Goal: Task Accomplishment & Management: Complete application form

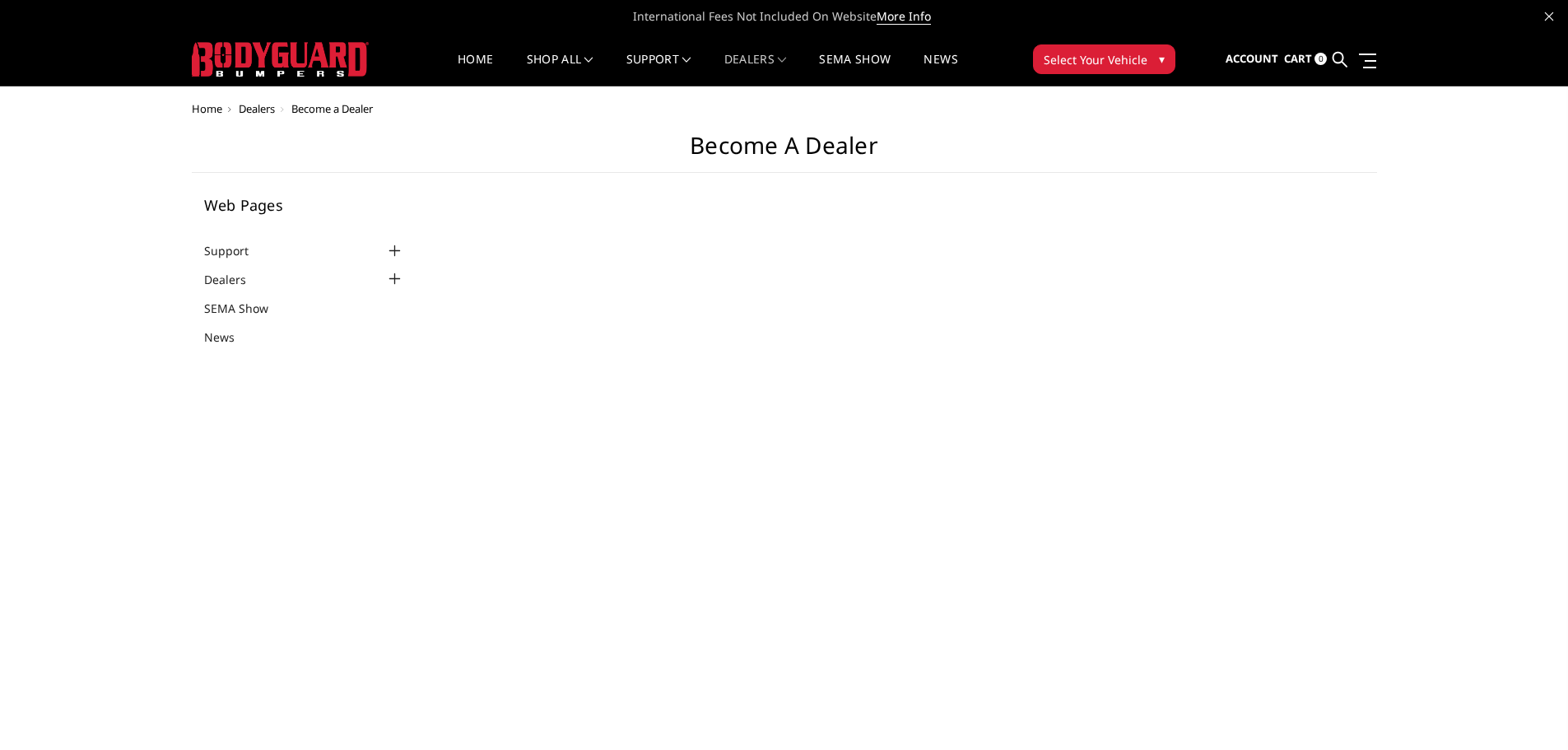
select select "US"
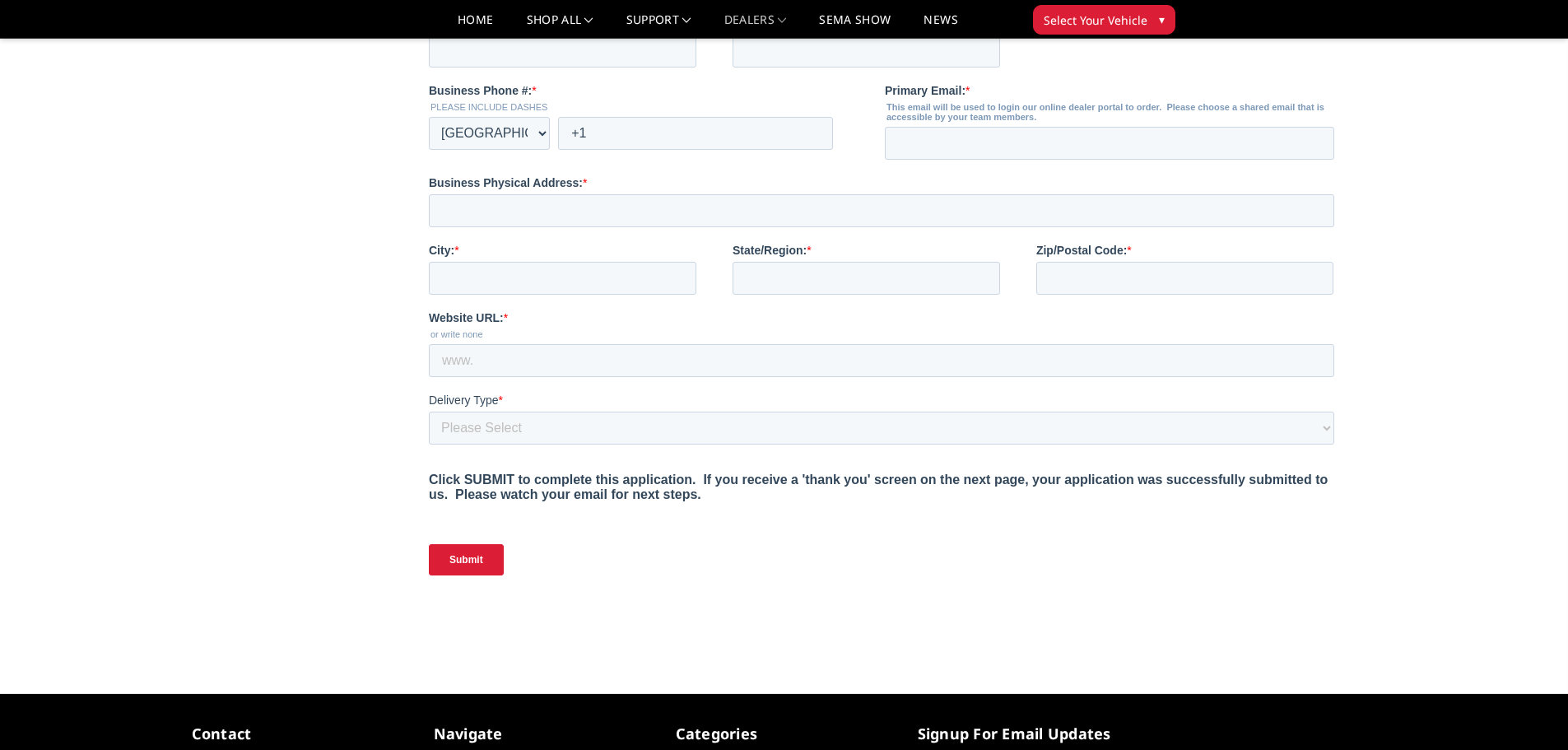
scroll to position [658, 0]
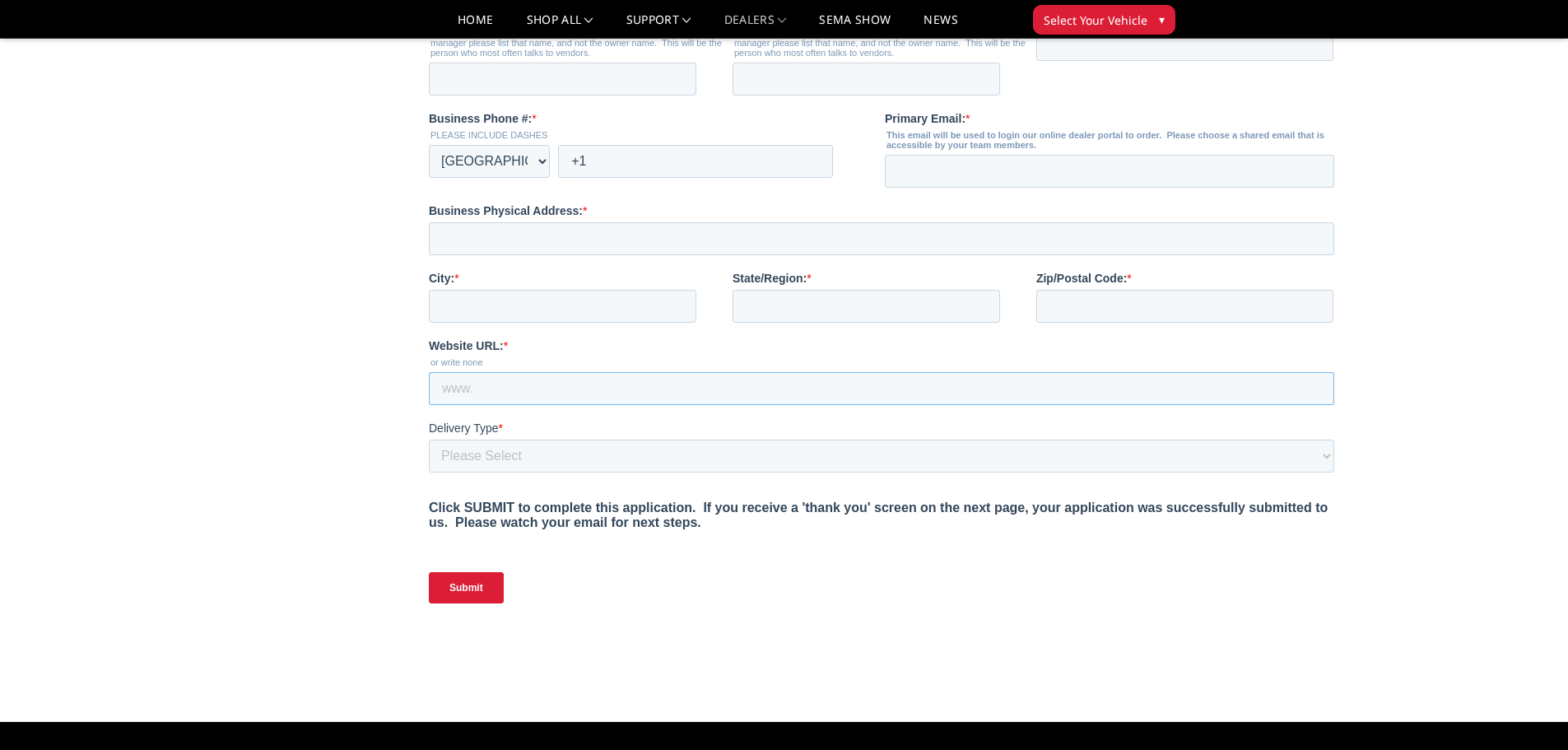
click at [518, 405] on input "Website URL: *" at bounding box center [881, 388] width 905 height 33
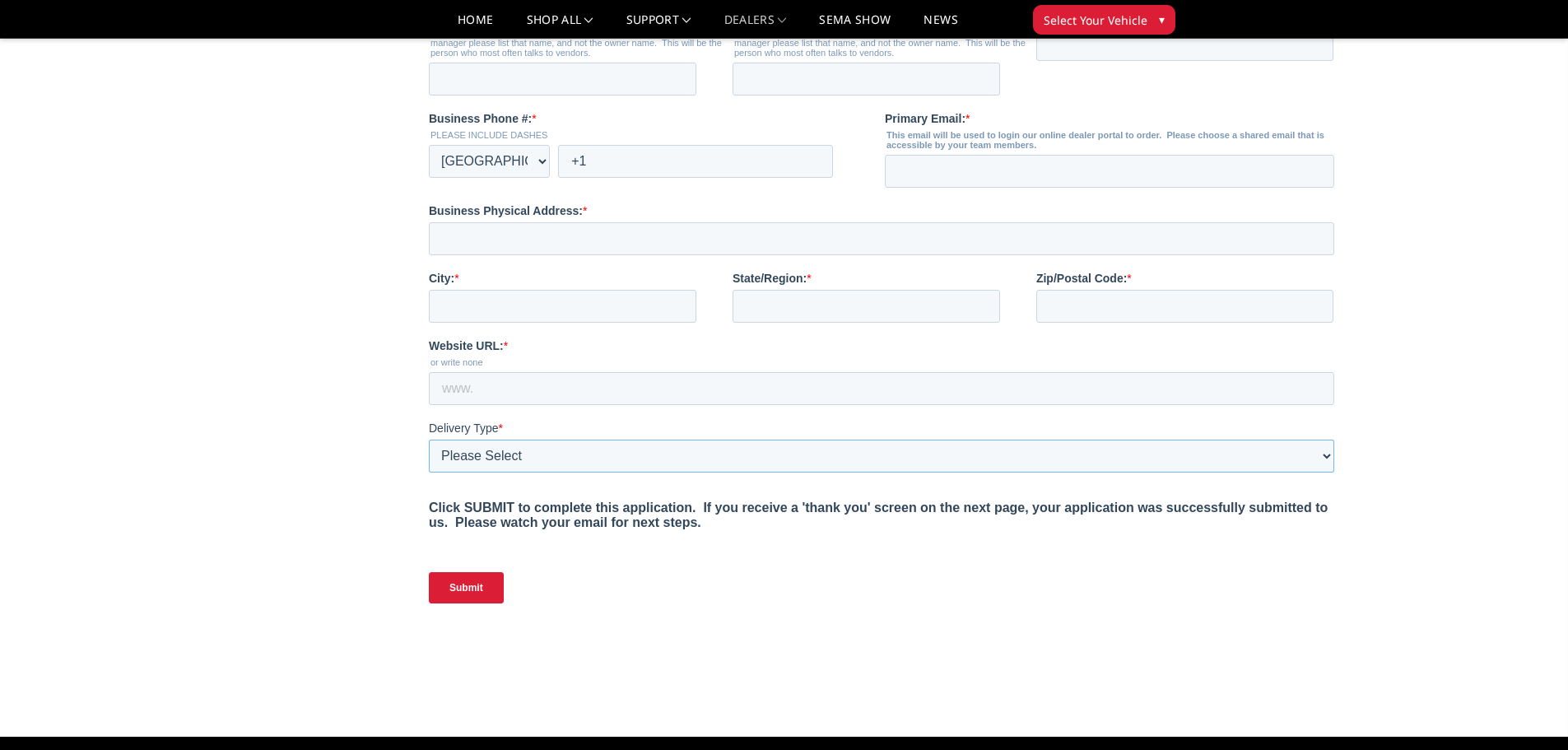
click at [514, 472] on select "Please Select Yes, I need a liftgate No, I have a forklift and/or dock" at bounding box center [881, 455] width 905 height 33
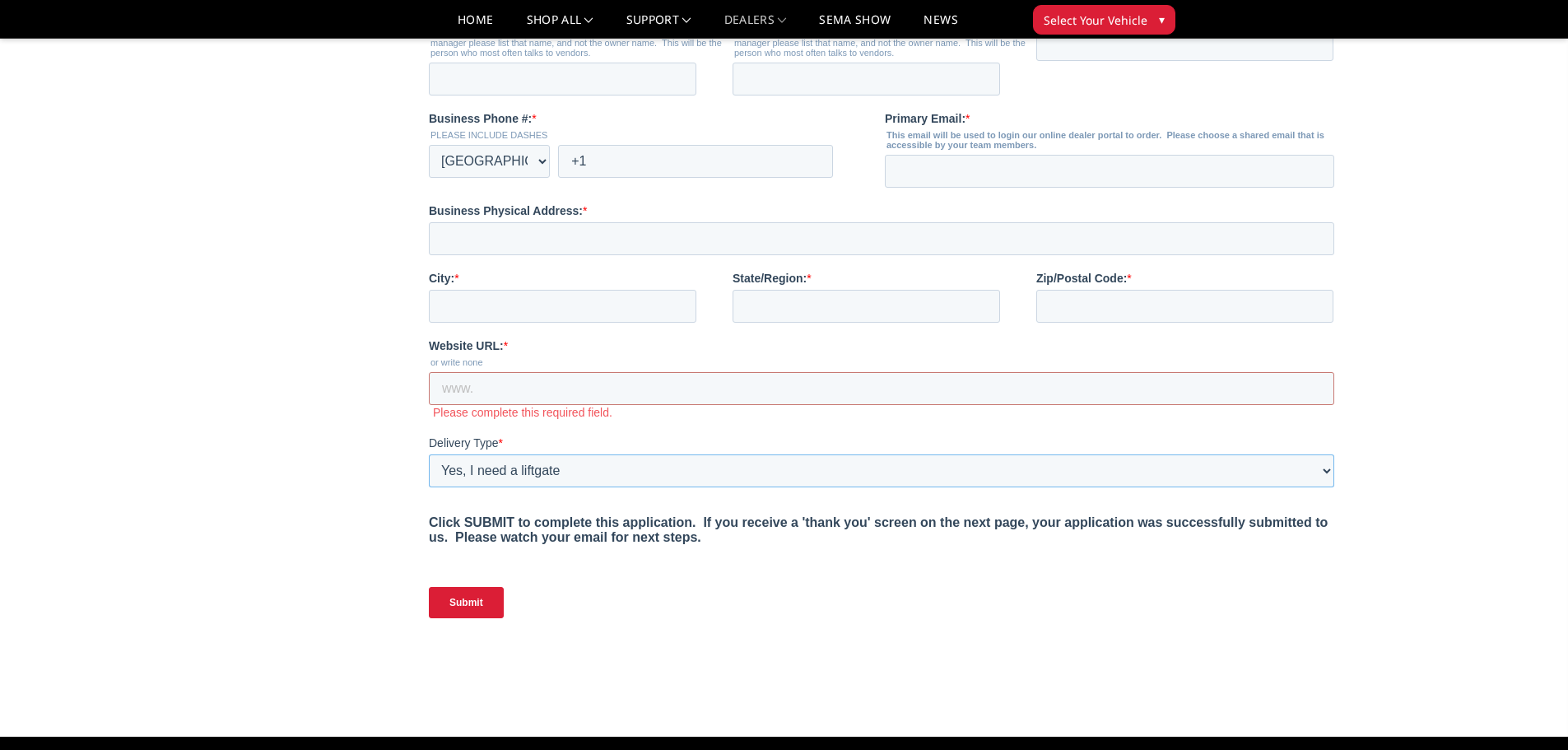
click at [429, 487] on select "Please Select Yes, I need a liftgate No, I have a forklift and/or dock" at bounding box center [881, 470] width 905 height 33
click at [578, 487] on select "Please Select Yes, I need a liftgate No, I have a forklift and/or dock" at bounding box center [881, 470] width 905 height 33
click at [429, 487] on select "Please Select Yes, I need a liftgate No, I have a forklift and/or dock" at bounding box center [881, 470] width 905 height 33
click at [573, 502] on fieldset "Delivery Type * Please Select Yes, I need a liftgate No, I have a forklift and/…" at bounding box center [884, 468] width 912 height 67
click at [571, 487] on select "Please Select Yes, I need a liftgate No, I have a forklift and/or dock" at bounding box center [881, 470] width 905 height 33
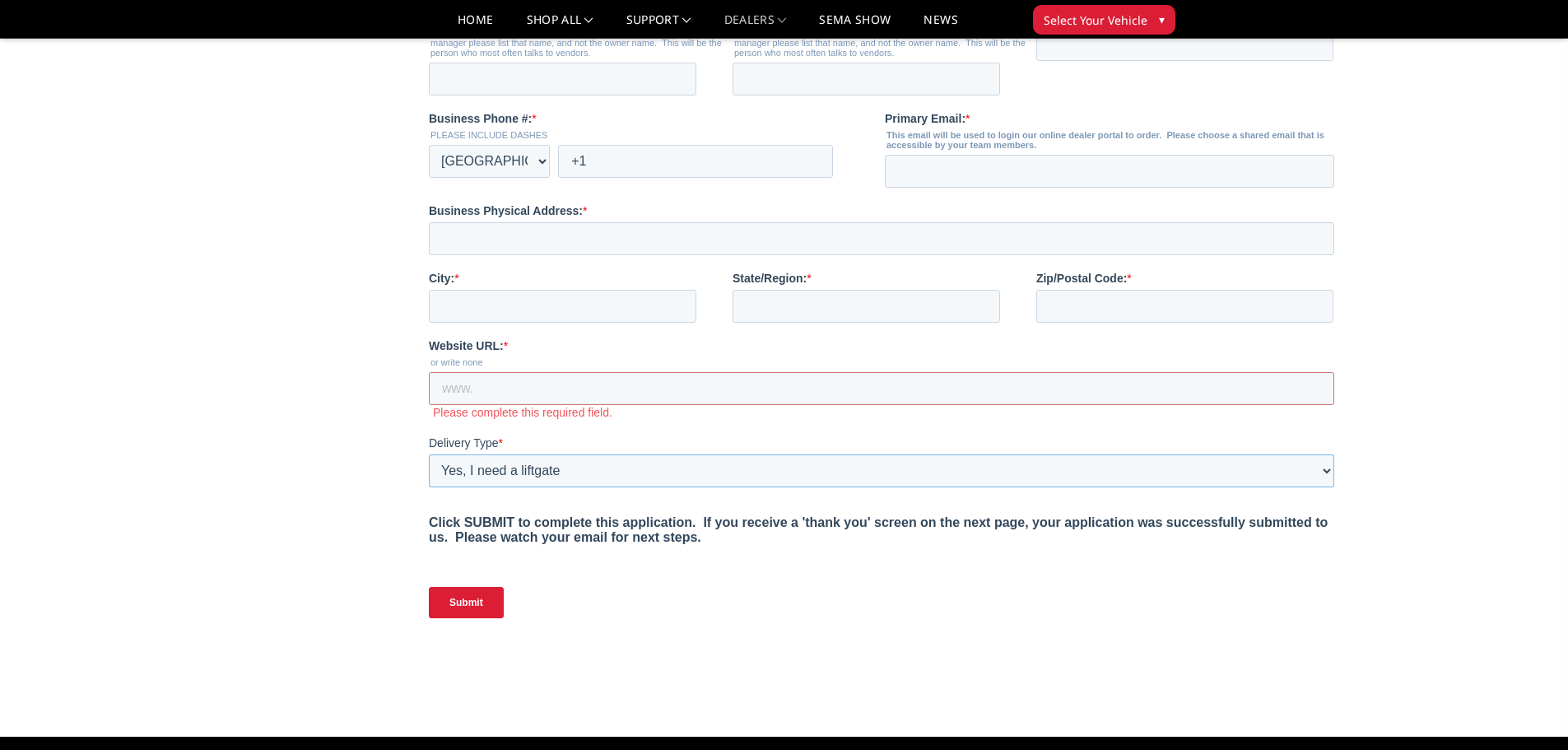
click at [429, 487] on select "Please Select Yes, I need a liftgate No, I have a forklift and/or dock" at bounding box center [881, 470] width 905 height 33
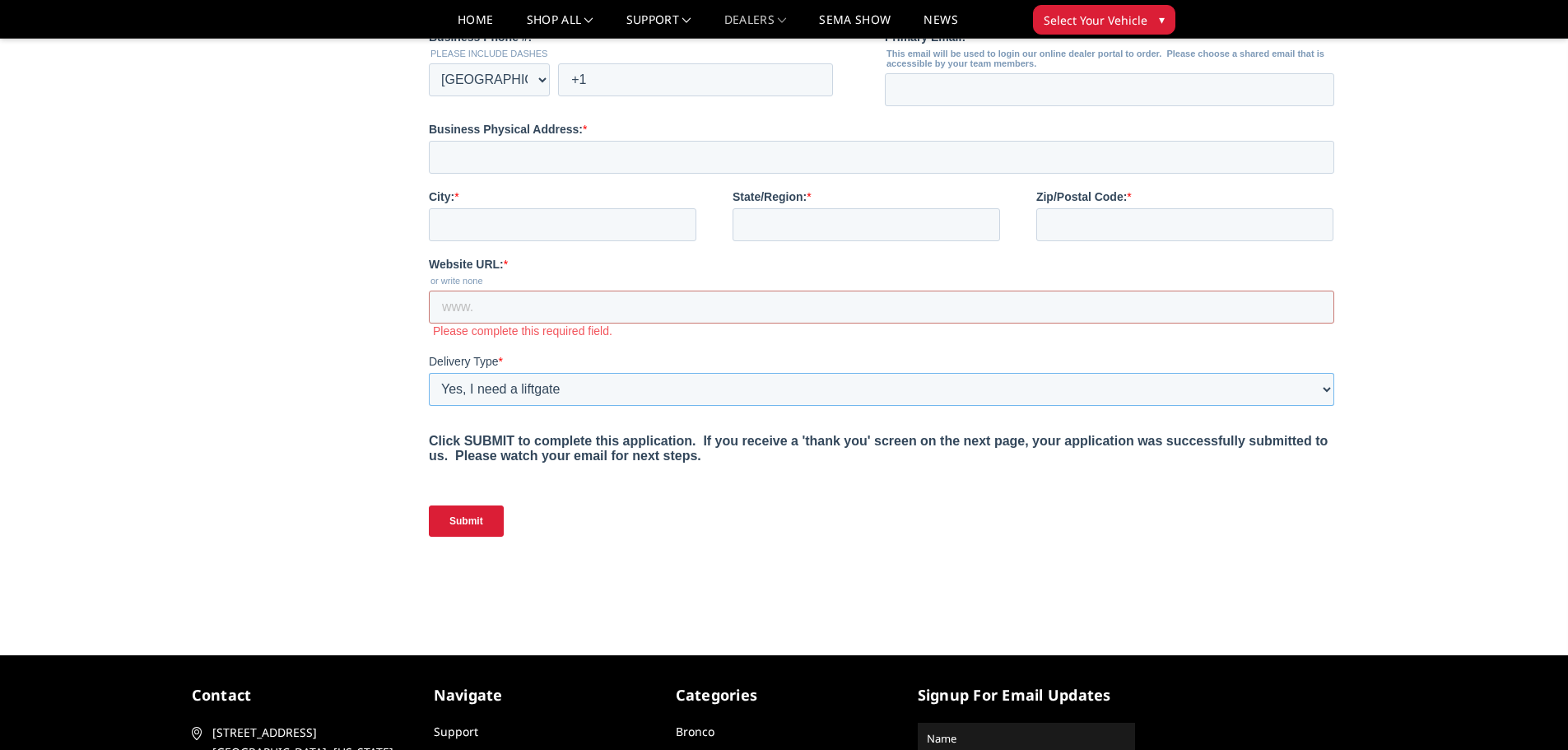
scroll to position [741, 0]
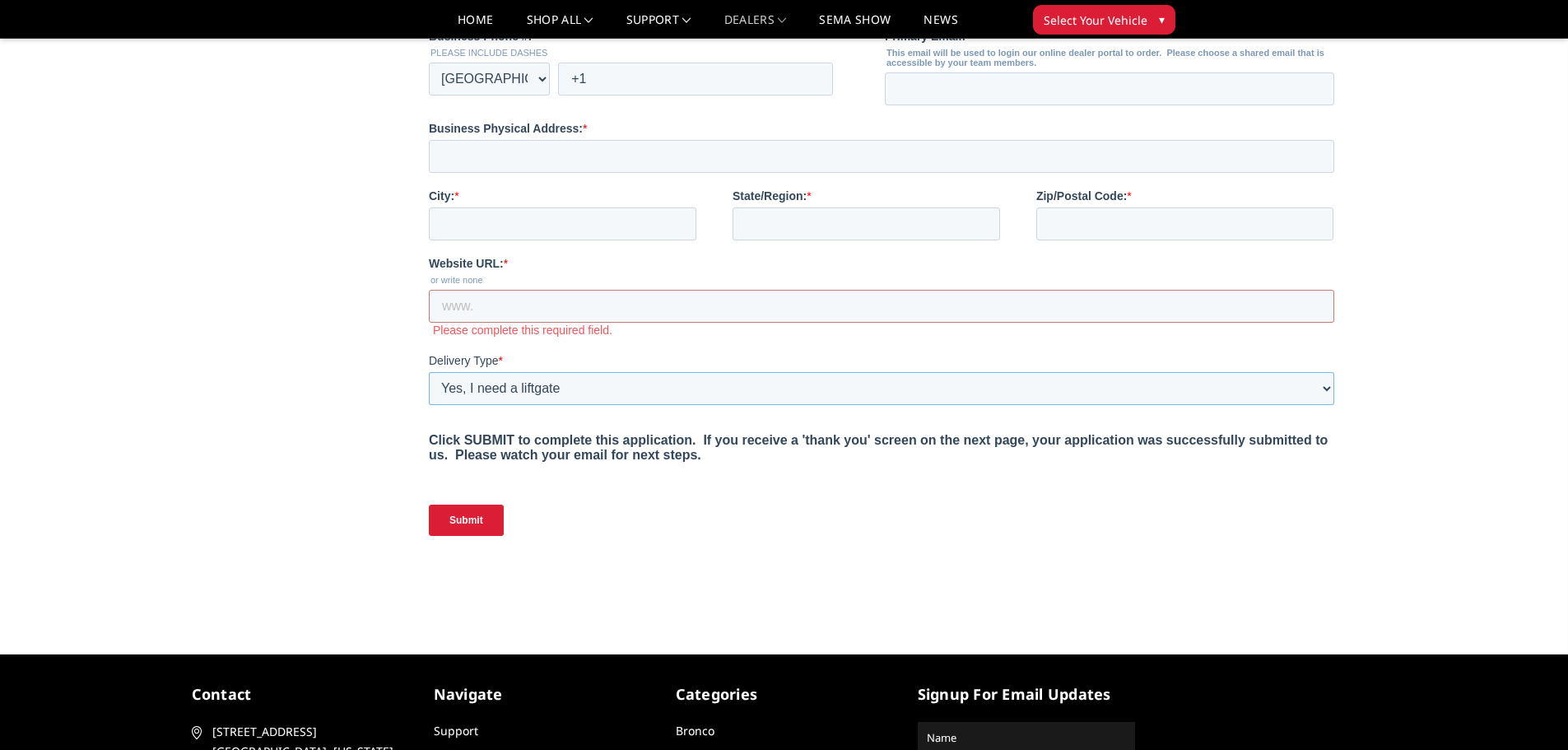
click at [464, 405] on select "Please Select Yes, I need a liftgate No, I have a forklift and/or dock" at bounding box center [881, 388] width 905 height 33
select select "I have a forklift"
click at [429, 405] on select "Please Select Yes, I need a liftgate No, I have a forklift and/or dock" at bounding box center [881, 388] width 905 height 33
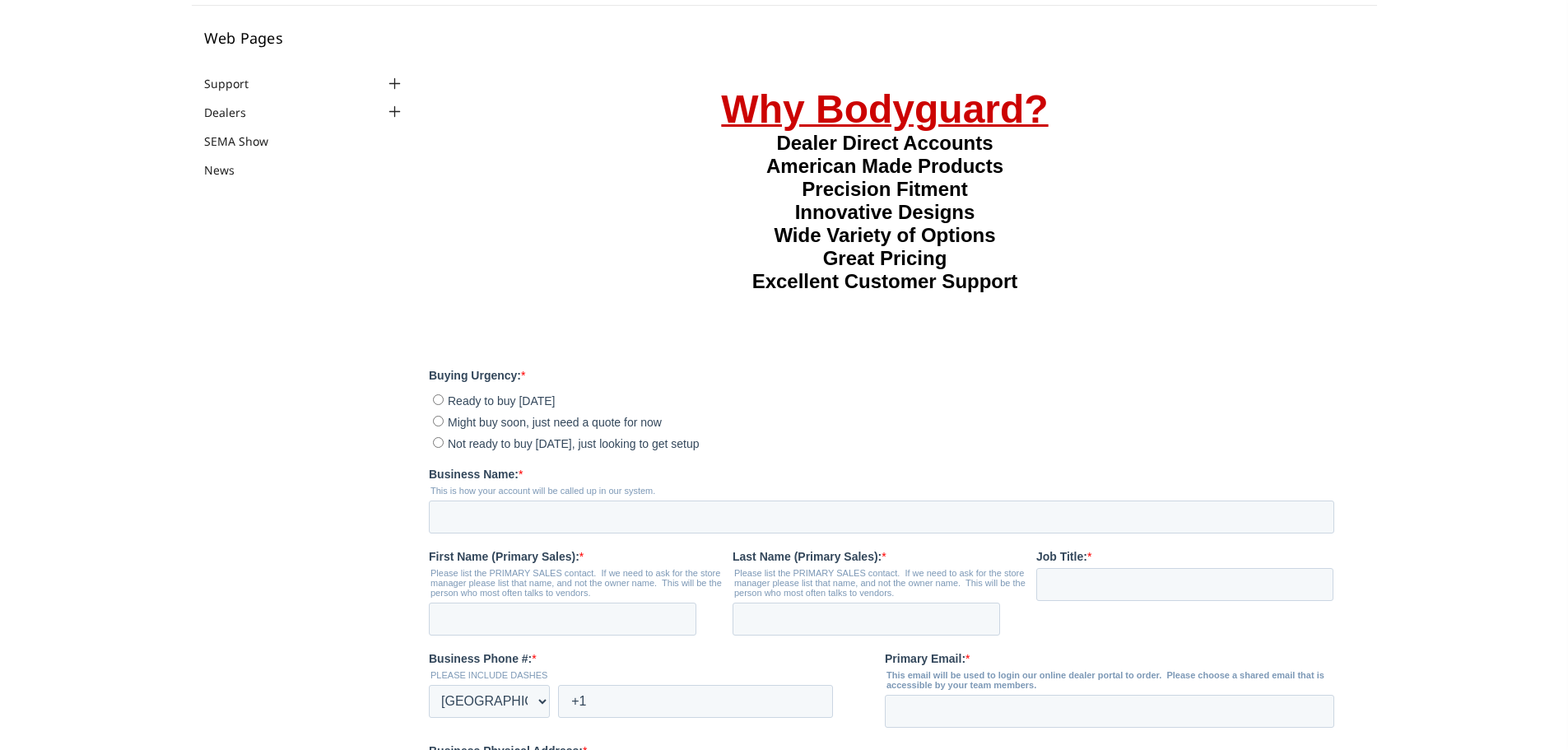
scroll to position [0, 0]
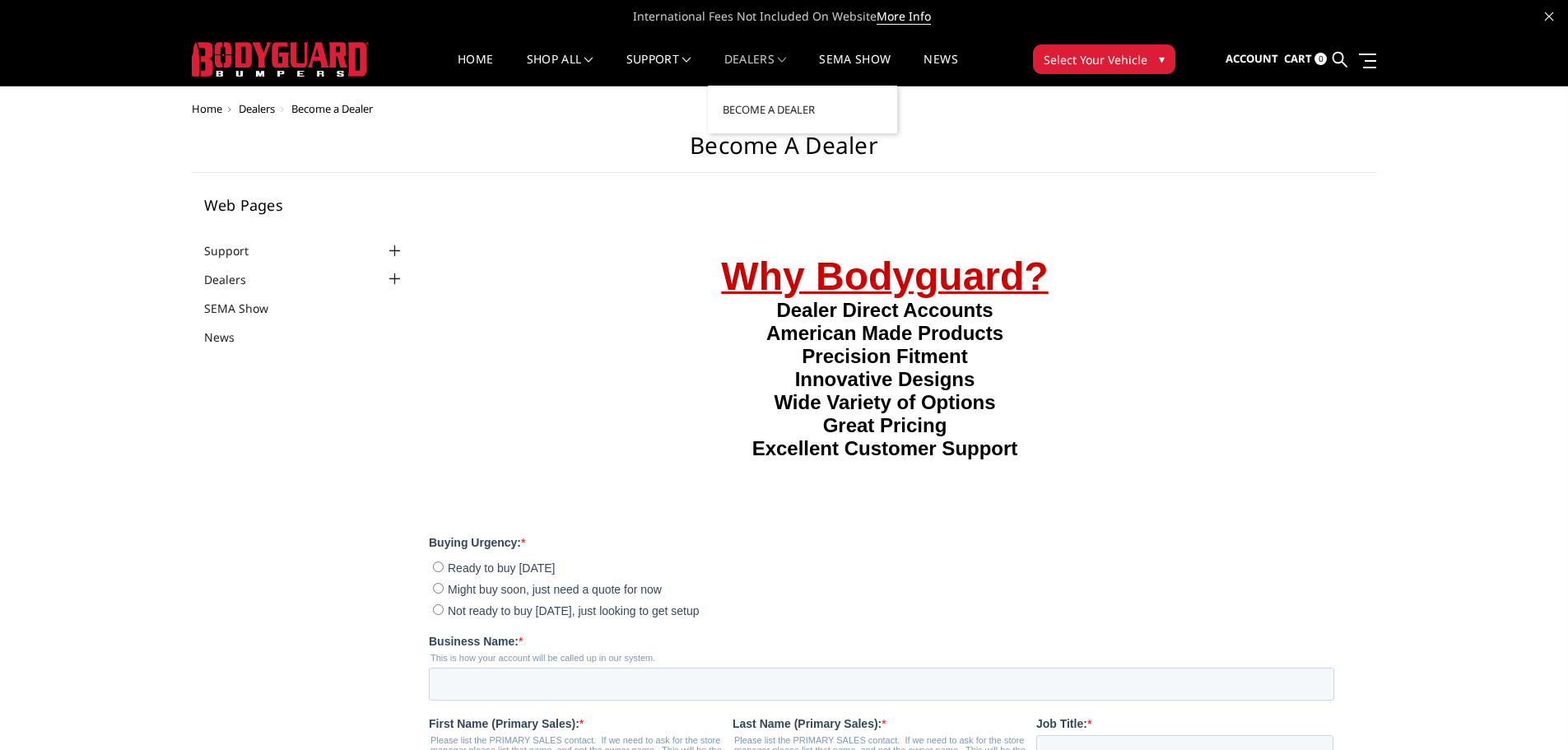
click at [748, 54] on link "Dealers" at bounding box center [756, 70] width 62 height 32
